Goal: Task Accomplishment & Management: Manage account settings

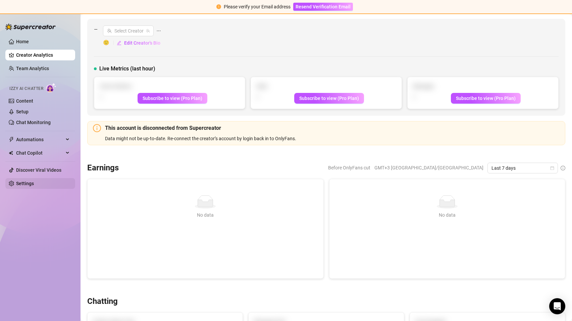
click at [23, 182] on link "Settings" at bounding box center [25, 183] width 18 height 5
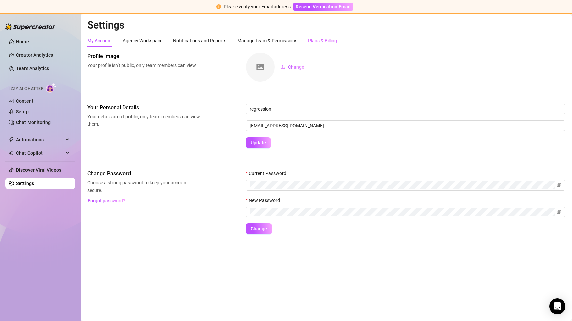
click at [323, 36] on div "Plans & Billing" at bounding box center [322, 40] width 29 height 13
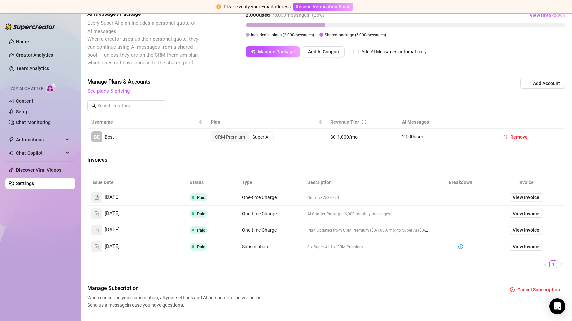
scroll to position [145, 0]
click at [524, 197] on span "View Invoice" at bounding box center [525, 197] width 27 height 7
